Goal: Task Accomplishment & Management: Use online tool/utility

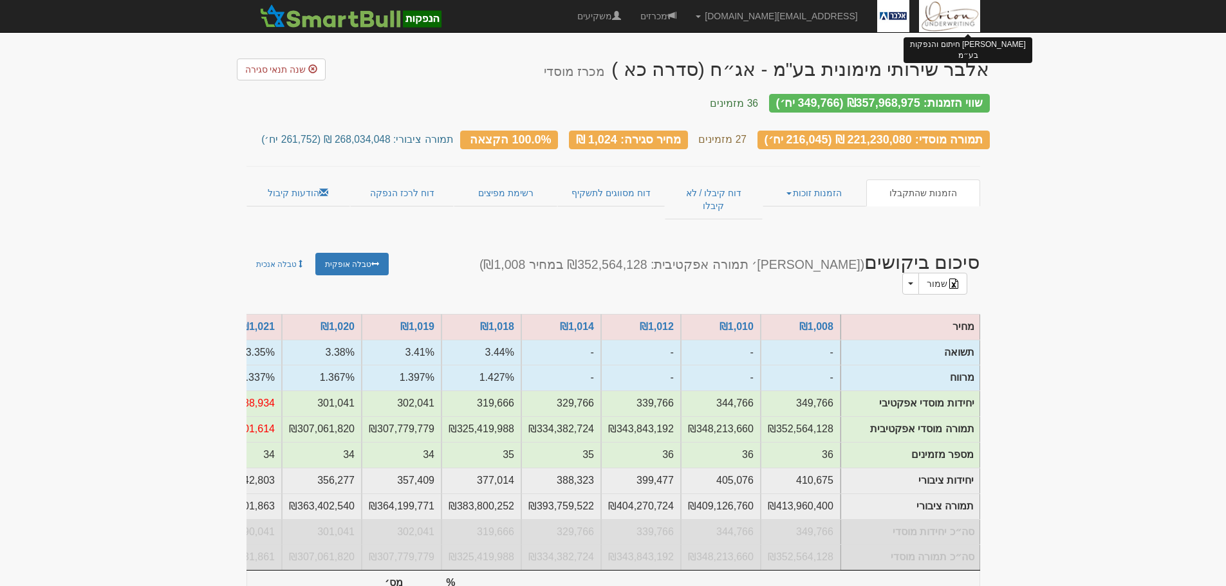
scroll to position [343, 0]
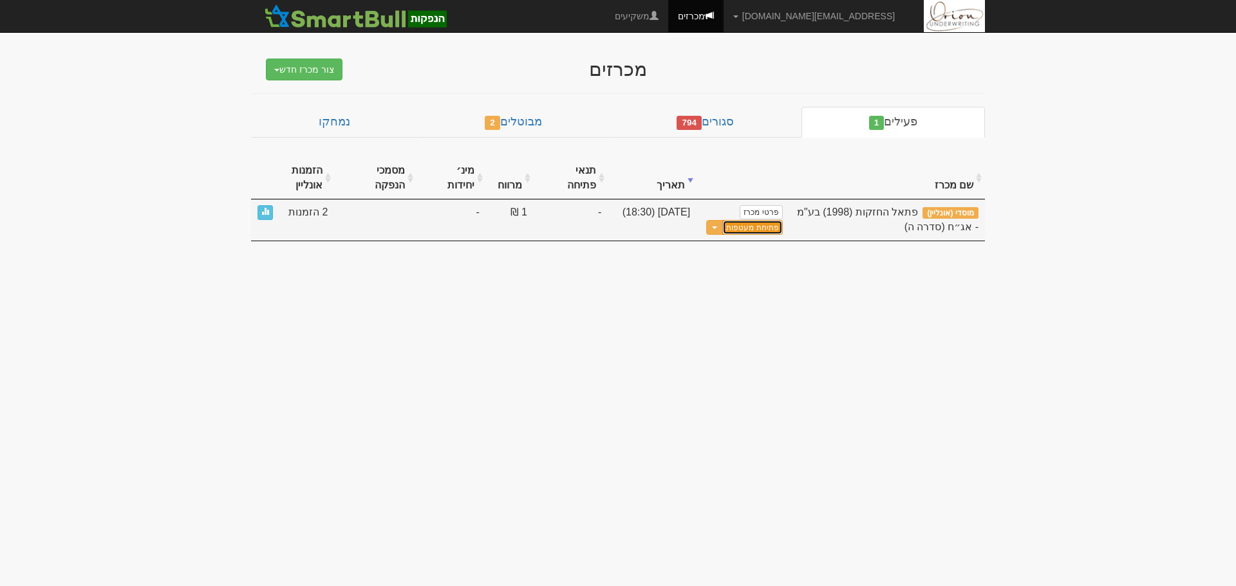
click at [767, 220] on button "פתיחת מעטפות" at bounding box center [752, 227] width 60 height 15
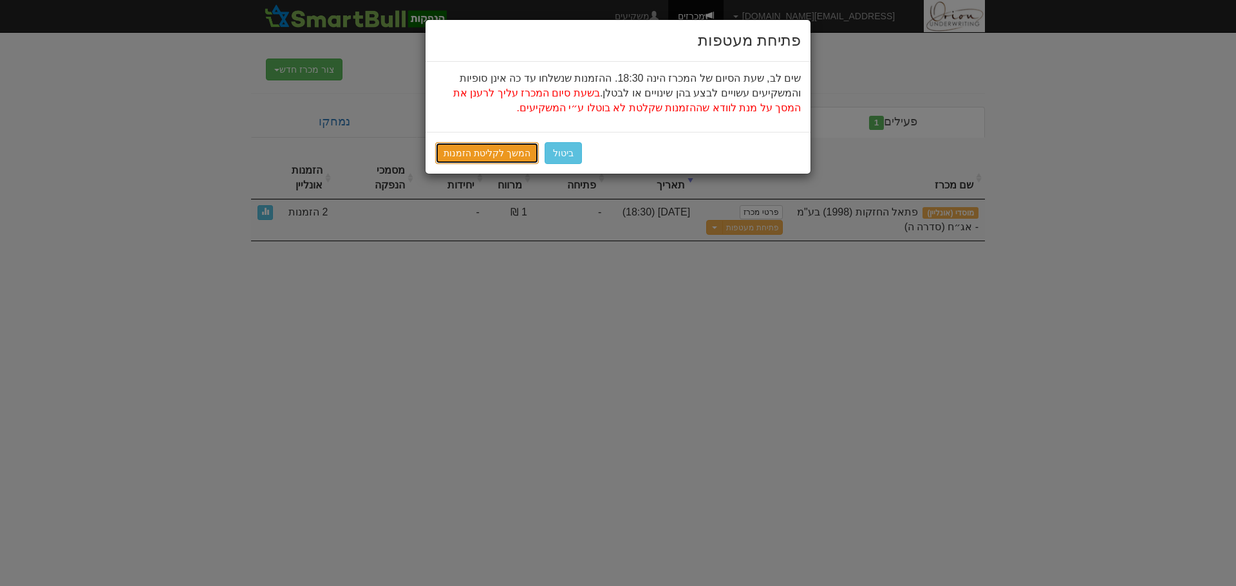
click at [455, 153] on link "המשך לקליטת הזמנות" at bounding box center [487, 153] width 104 height 22
